Goal: Check status: Check status

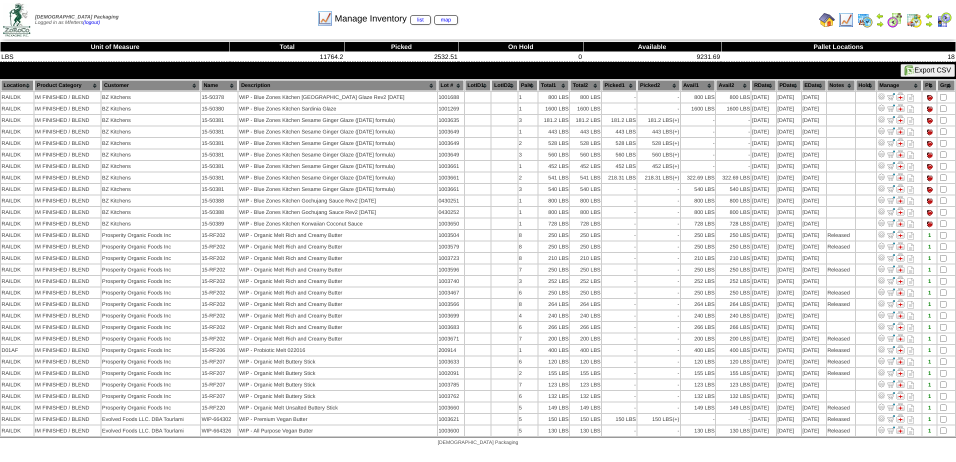
drag, startPoint x: -498, startPoint y: 13, endPoint x: -476, endPoint y: 4, distance: 24.0
click at [0, 4] on html "[DEMOGRAPHIC_DATA] Packaging Logged in as Mfetters (logout) Print All" at bounding box center [478, 225] width 956 height 451
click at [847, 20] on img at bounding box center [846, 20] width 16 height 16
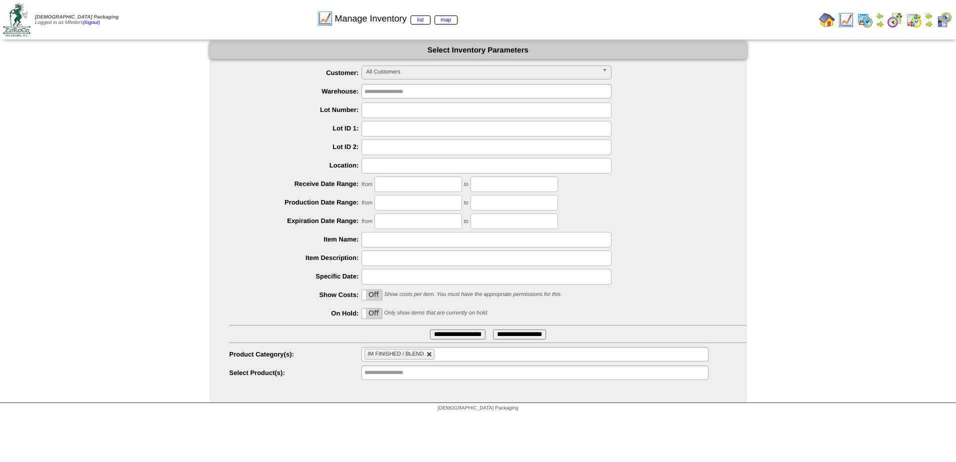
click at [430, 354] on link at bounding box center [429, 354] width 6 height 6
type input "**********"
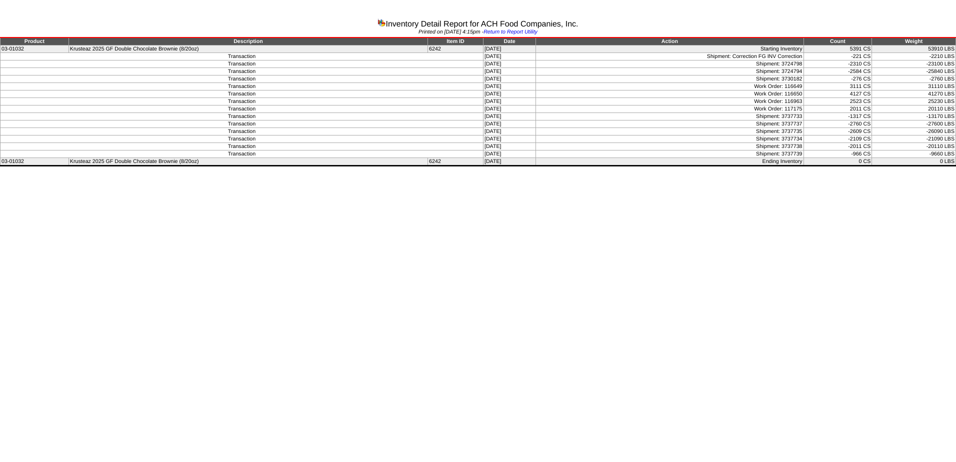
click at [500, 86] on td "[DATE]" at bounding box center [509, 86] width 52 height 7
click at [495, 85] on td "[DATE]" at bounding box center [509, 86] width 52 height 7
drag, startPoint x: 488, startPoint y: 86, endPoint x: 635, endPoint y: 86, distance: 146.9
click at [635, 86] on tr "Transaction 09/22/25 Work Order: 116649 3111 CS 31110 LBS" at bounding box center [477, 86] width 955 height 7
drag, startPoint x: 787, startPoint y: 86, endPoint x: 806, endPoint y: 87, distance: 19.5
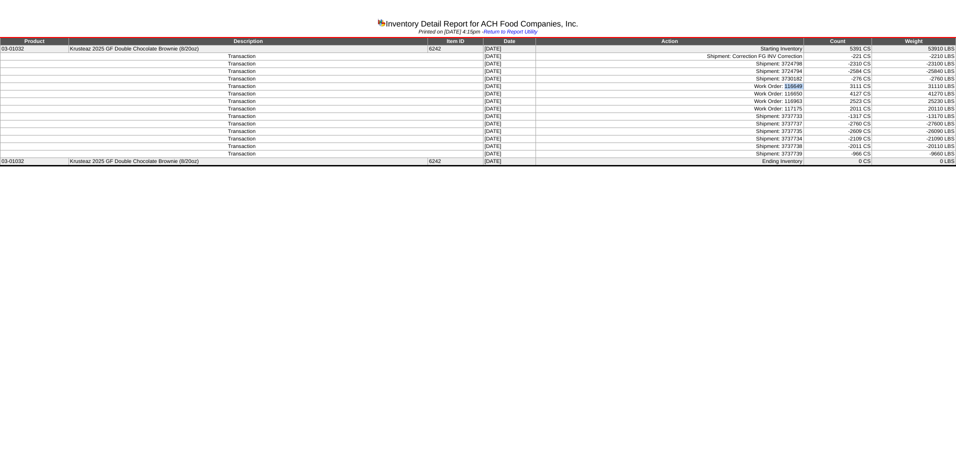
click at [806, 87] on tr "Transaction 09/22/25 Work Order: 116649 3111 CS 31110 LBS" at bounding box center [477, 86] width 955 height 7
click at [789, 96] on td "Work Order: 116650" at bounding box center [669, 93] width 267 height 7
drag, startPoint x: 785, startPoint y: 86, endPoint x: 806, endPoint y: 87, distance: 21.0
click at [806, 87] on tr "Transaction 09/22/25 Work Order: 116649 3111 CS 31110 LBS" at bounding box center [477, 86] width 955 height 7
drag, startPoint x: 806, startPoint y: 87, endPoint x: 789, endPoint y: 105, distance: 24.4
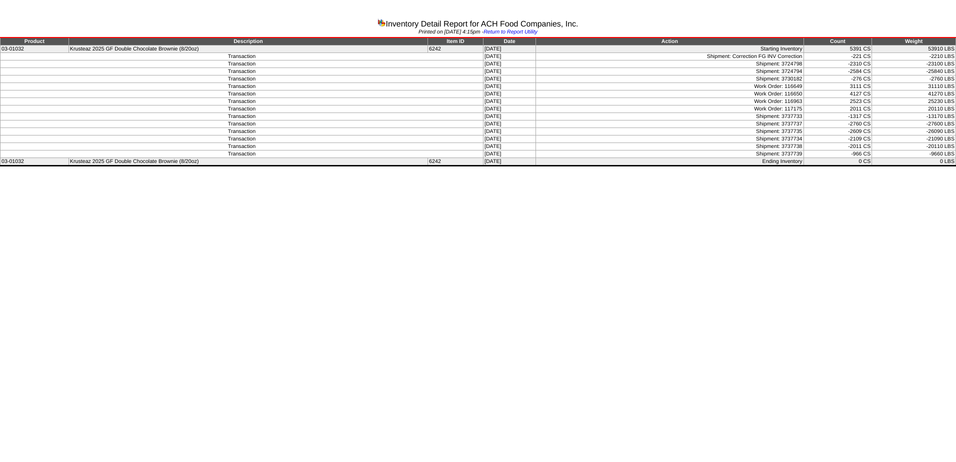
click at [789, 107] on td "Work Order: 117175" at bounding box center [669, 108] width 267 height 7
drag, startPoint x: 786, startPoint y: 86, endPoint x: 806, endPoint y: 86, distance: 20.0
click at [806, 86] on tr "Transaction 09/22/25 Work Order: 116649 3111 CS 31110 LBS" at bounding box center [477, 86] width 955 height 7
copy tr "116649"
click at [800, 105] on td "Work Order: 117175" at bounding box center [669, 108] width 267 height 7
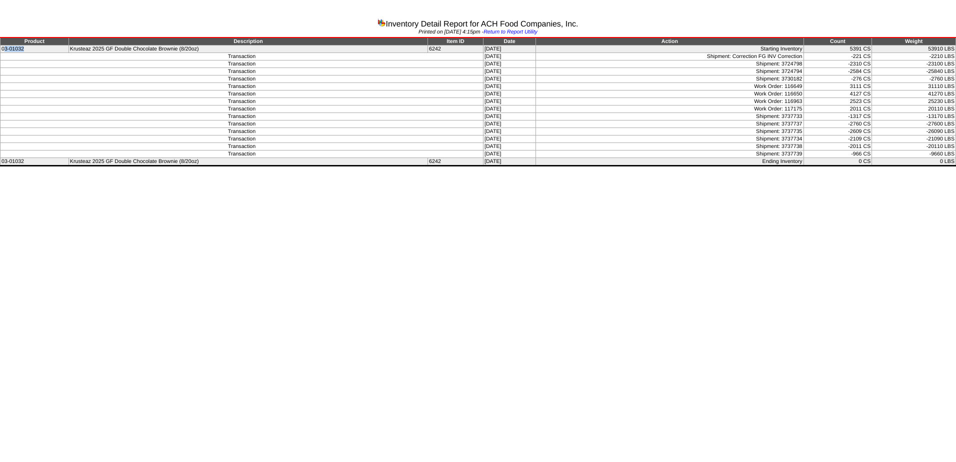
drag, startPoint x: 4, startPoint y: 48, endPoint x: 52, endPoint y: 51, distance: 48.1
click at [52, 51] on td "03-01032" at bounding box center [34, 48] width 68 height 7
